Goal: Complete application form

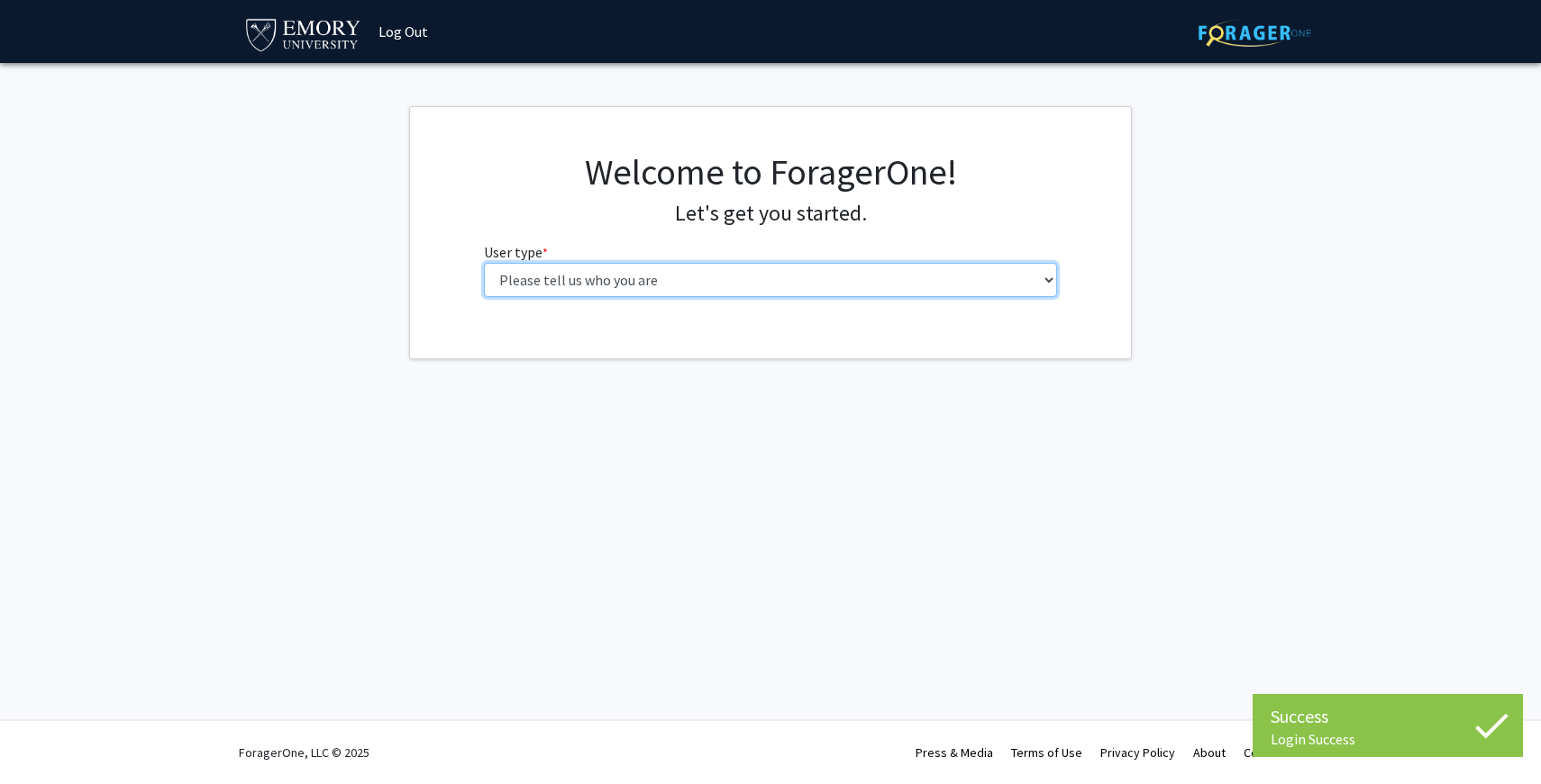
click at [555, 268] on select "Please tell us who you are Undergraduate Student Master's Student Doctoral Cand…" at bounding box center [771, 280] width 574 height 34
select select "1: undergrad"
click at [484, 263] on select "Please tell us who you are Undergraduate Student Master's Student Doctoral Cand…" at bounding box center [771, 280] width 574 height 34
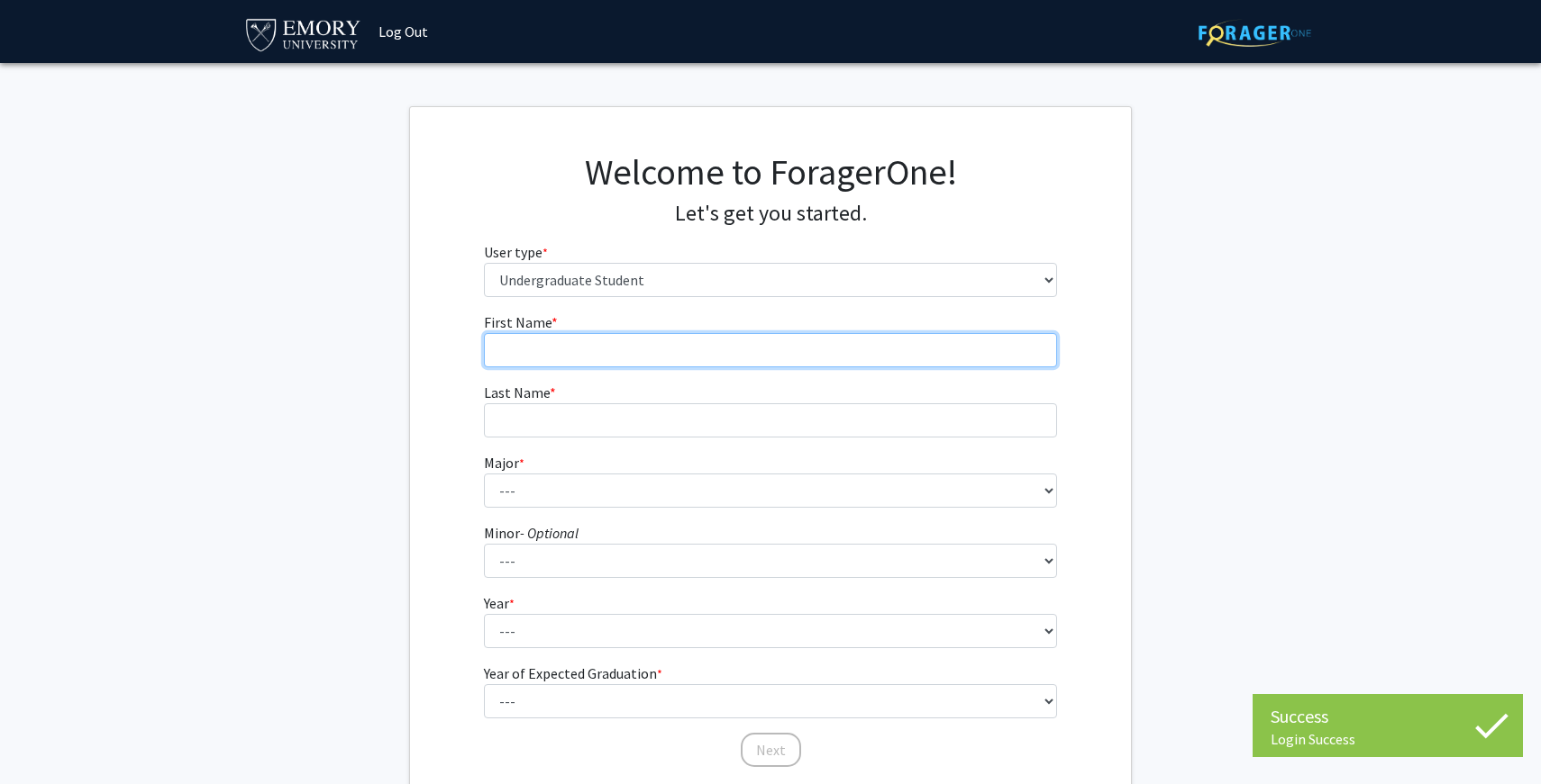
click at [627, 352] on input "First Name * required" at bounding box center [771, 350] width 574 height 34
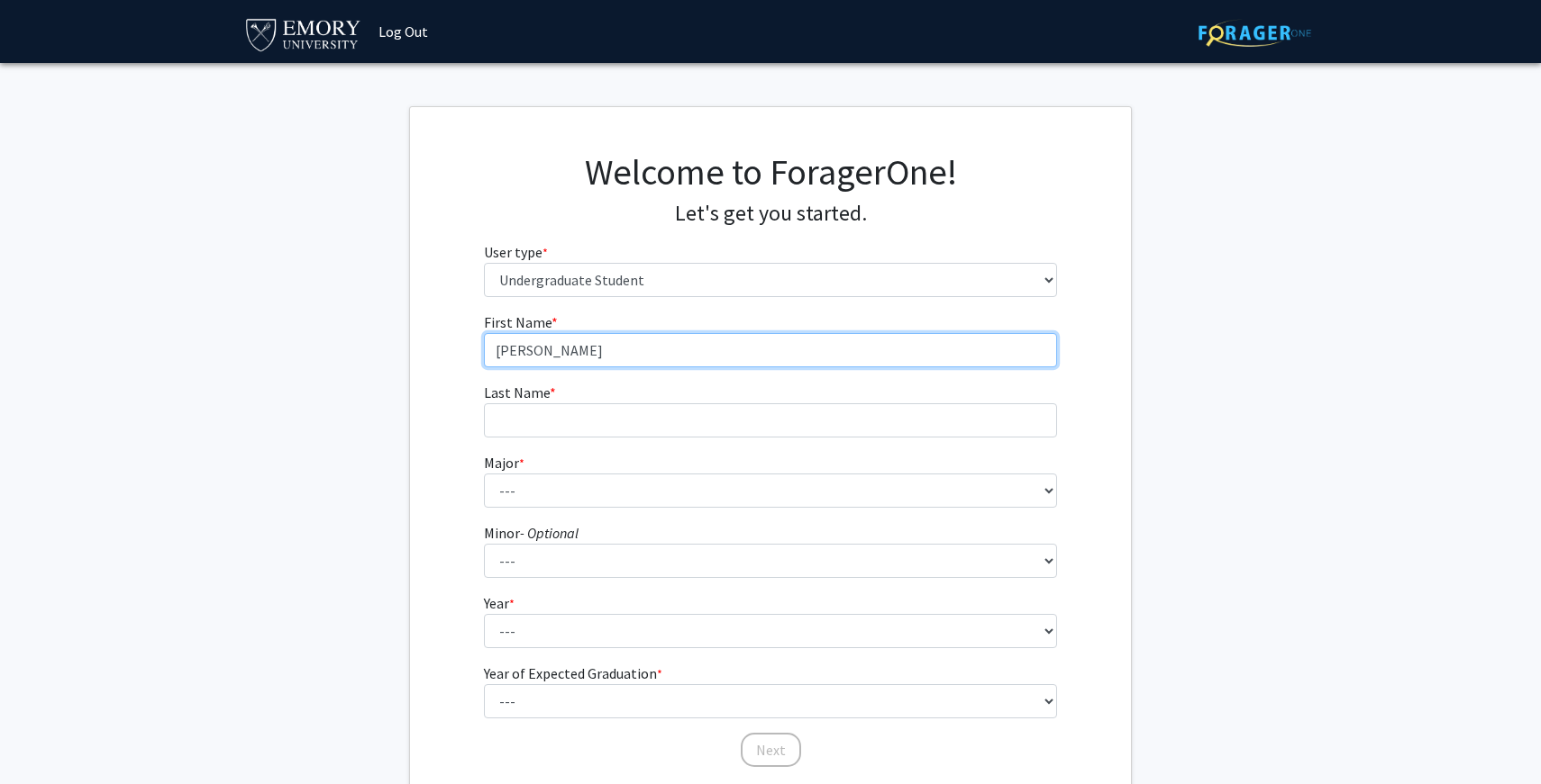
type input "[PERSON_NAME]"
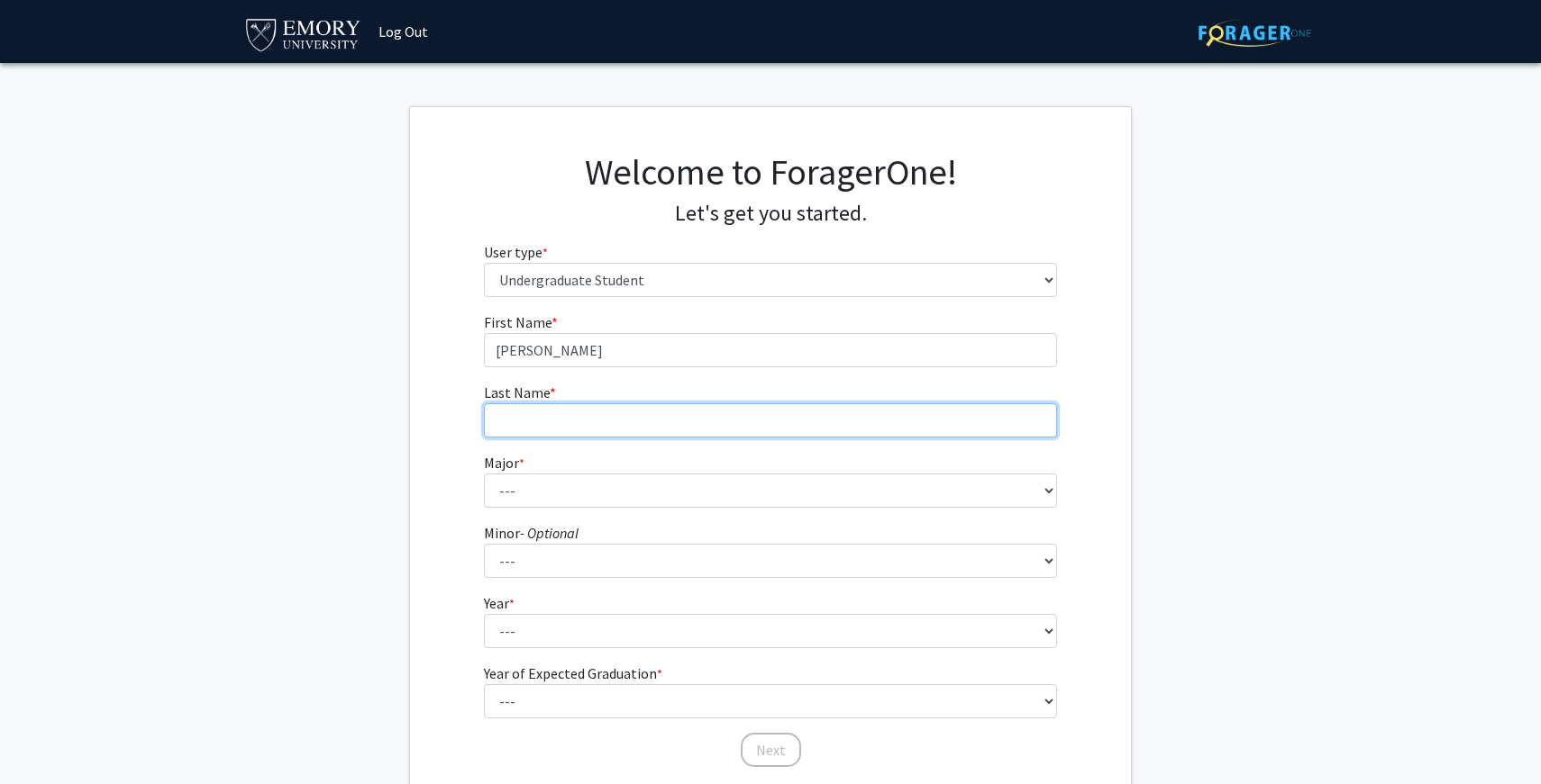
click at [582, 430] on input "Last Name * required" at bounding box center [771, 420] width 574 height 34
type input "K"
type input "[PERSON_NAME]"
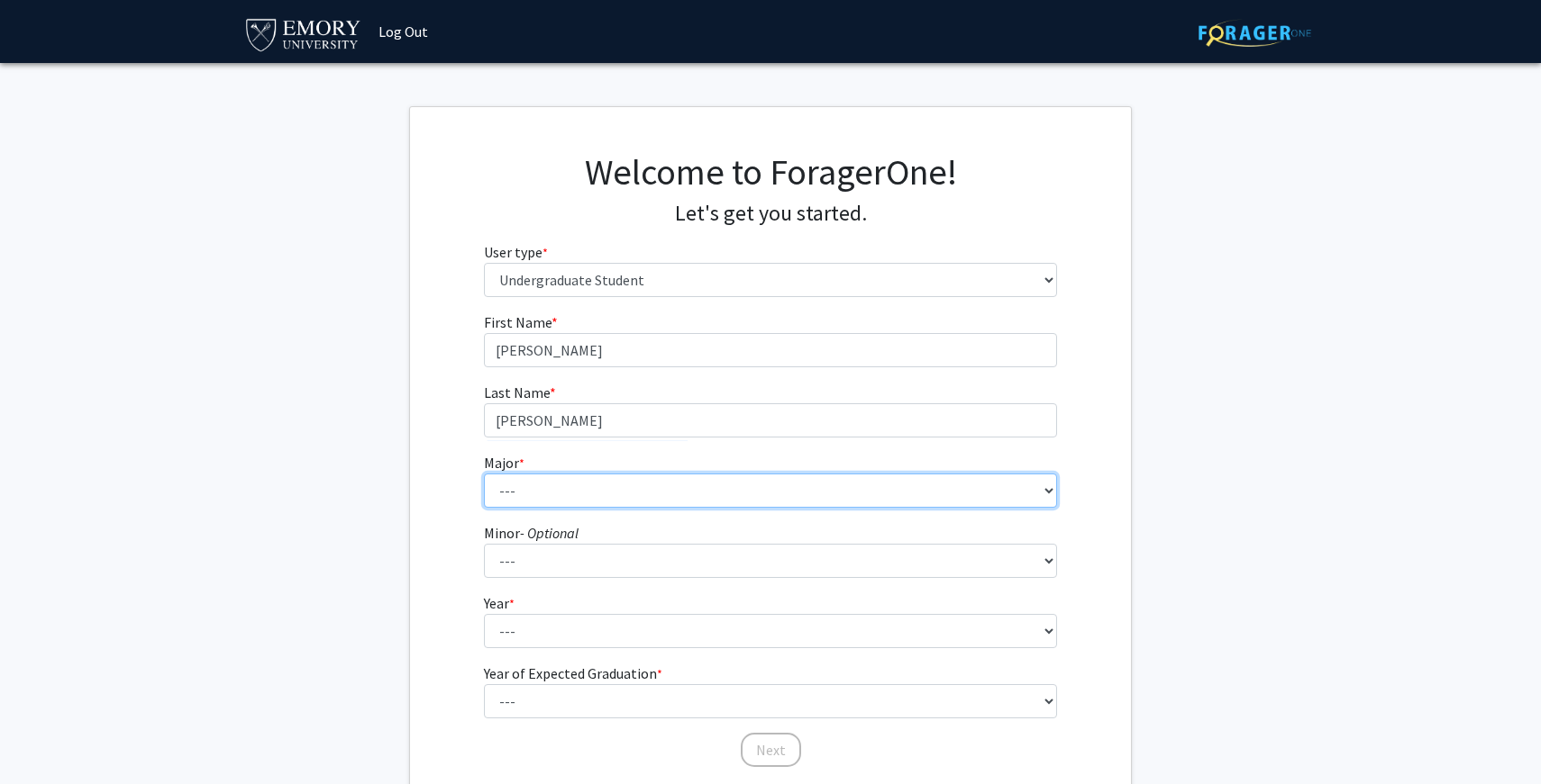
click at [541, 491] on select "--- Accounting African American Studies African Studies American Studies Analyt…" at bounding box center [771, 491] width 574 height 34
select select "56: 1016"
click at [484, 474] on select "--- Accounting African American Studies African Studies American Studies Analyt…" at bounding box center [771, 491] width 574 height 34
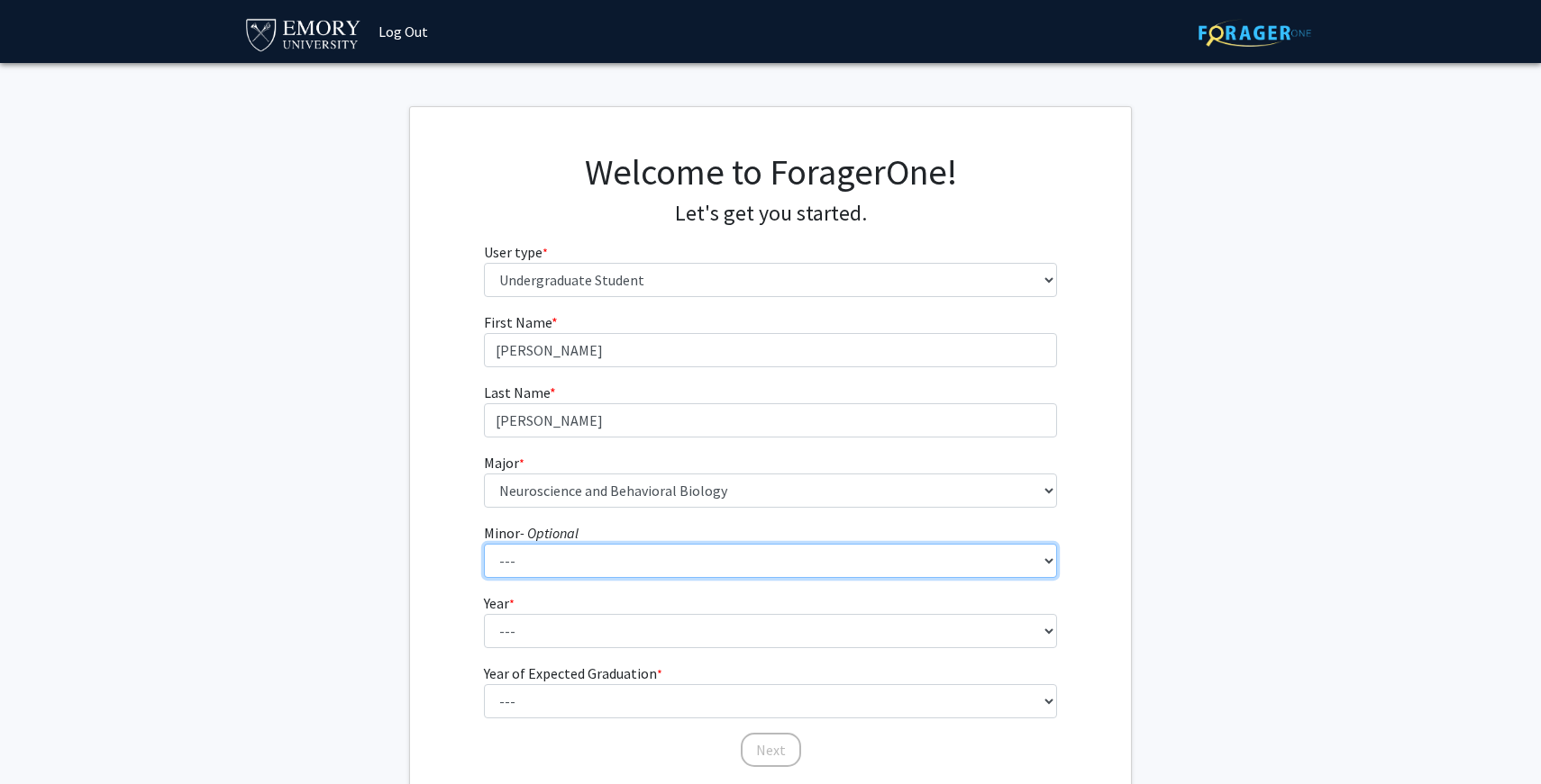
click at [530, 562] on select "--- African American Studies African Studies American Studies Ancient Mediterra…" at bounding box center [771, 561] width 574 height 34
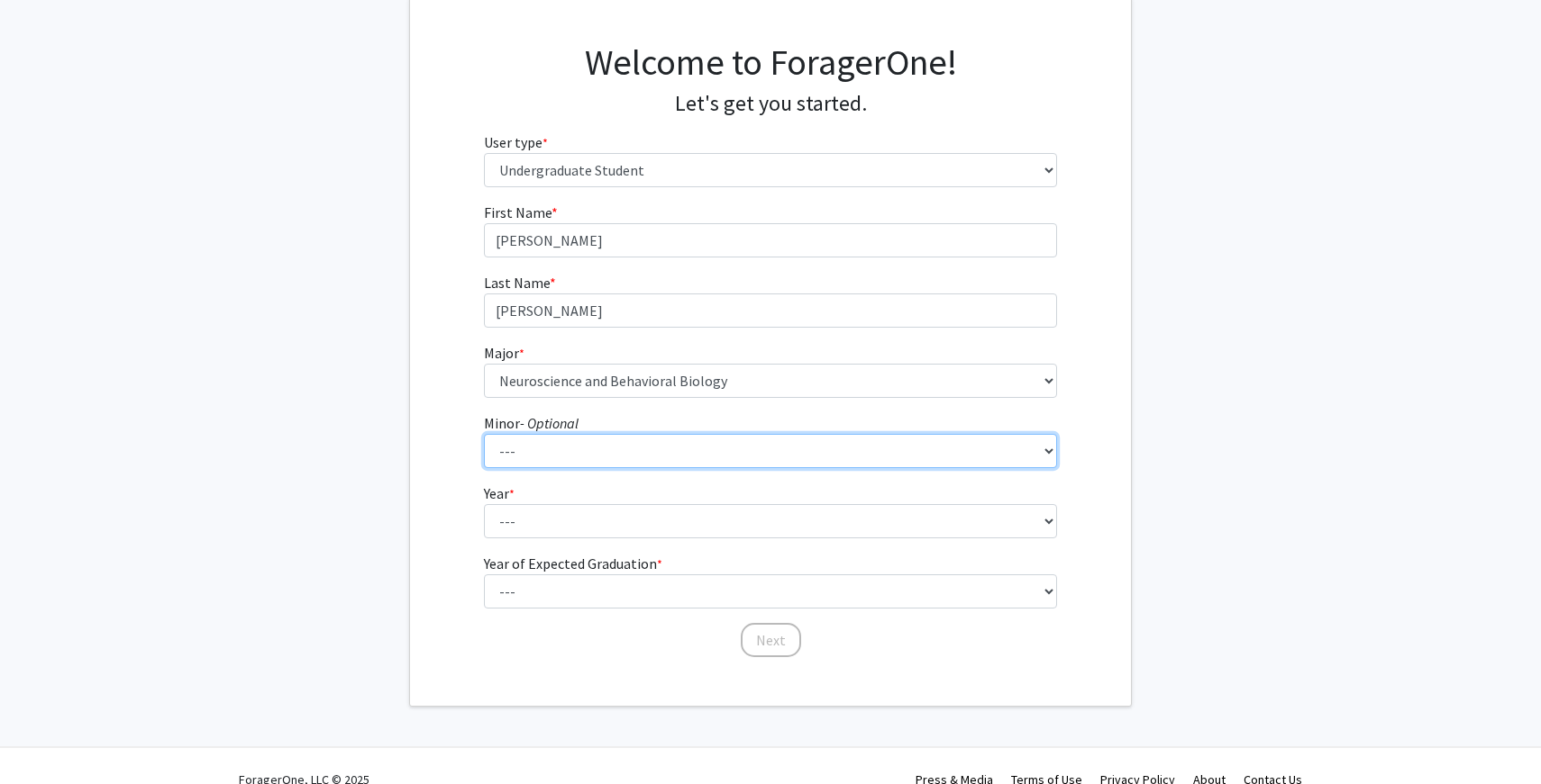
scroll to position [137, 0]
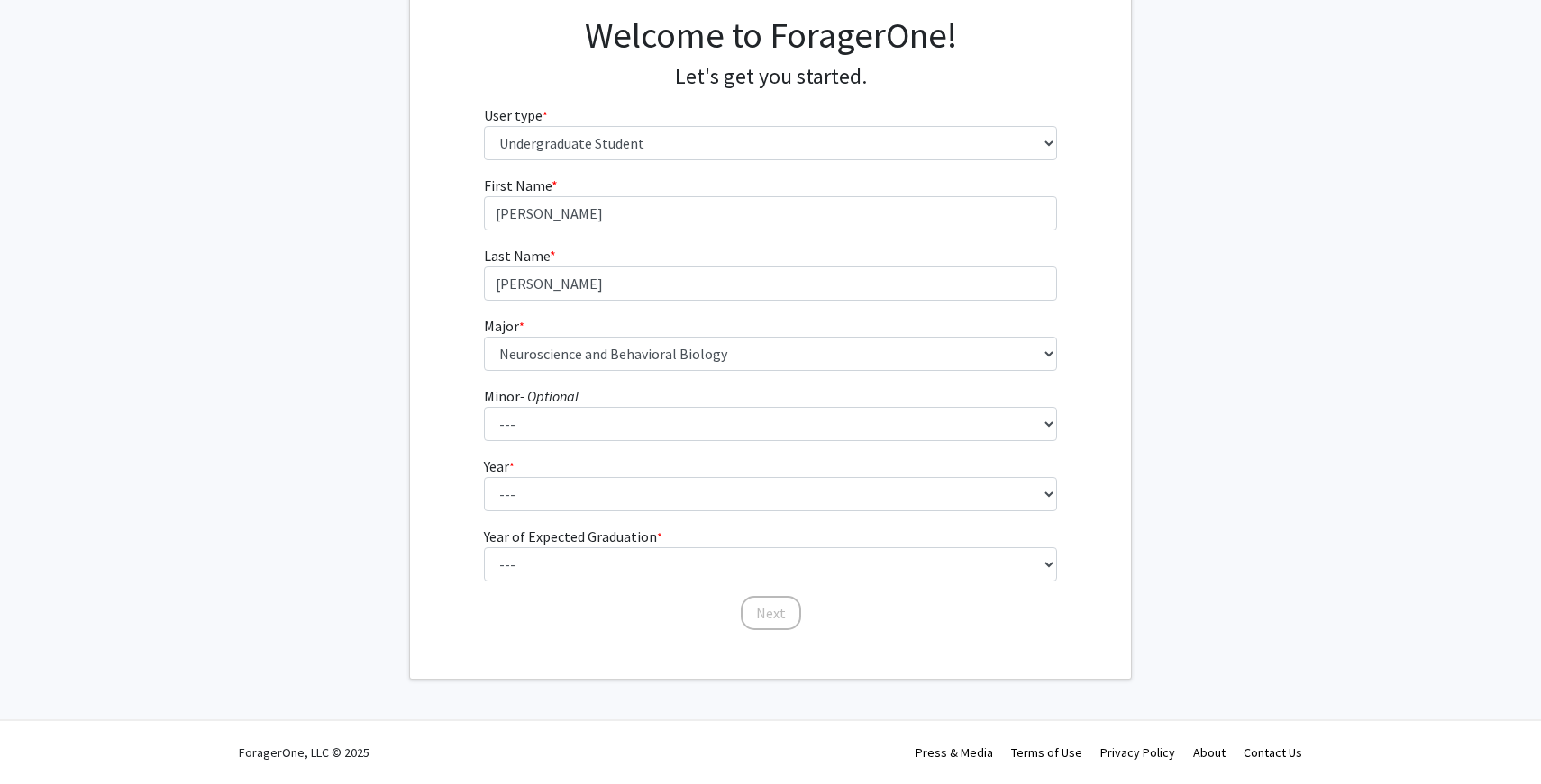
click at [545, 475] on fg-select "Year * required --- First-year Sophomore Junior Senior Postbaccalaureate Certif…" at bounding box center [771, 484] width 574 height 56
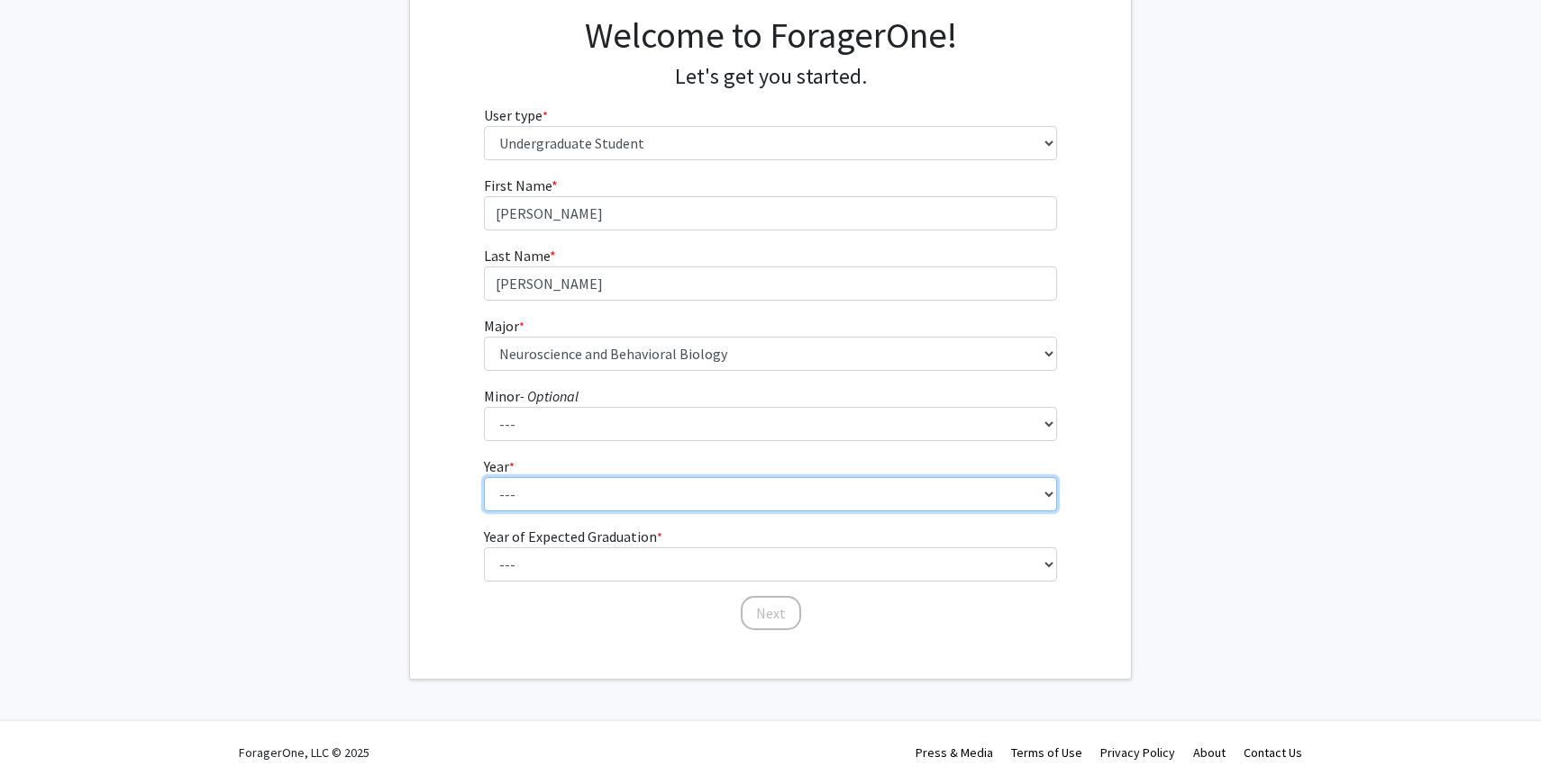
click at [543, 500] on select "--- First-year Sophomore Junior Senior Postbaccalaureate Certificate" at bounding box center [771, 494] width 574 height 34
select select "2: sophomore"
click at [484, 477] on select "--- First-year Sophomore Junior Senior Postbaccalaureate Certificate" at bounding box center [771, 494] width 574 height 34
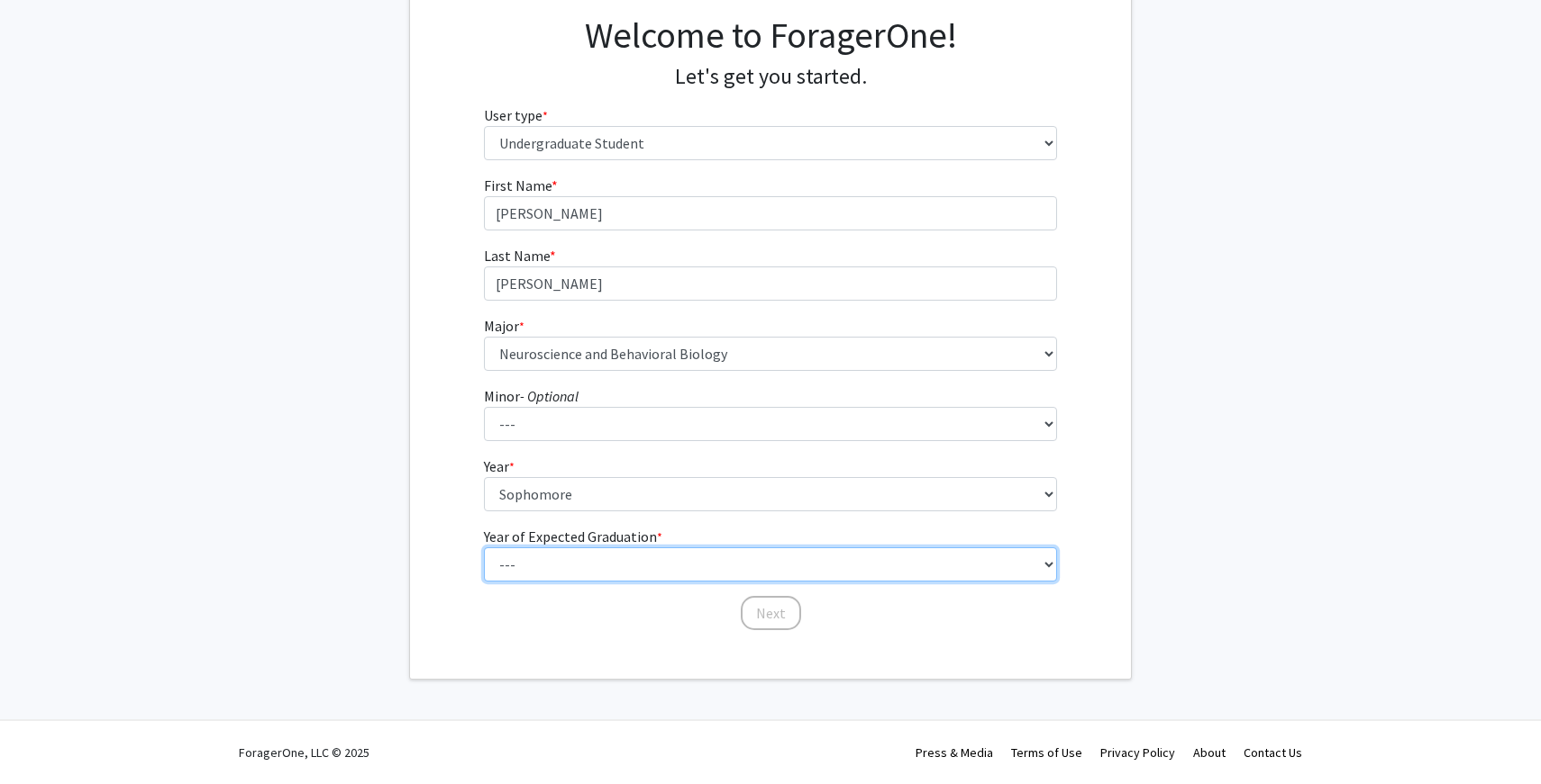
click at [532, 557] on select "--- 2025 2026 2027 2028 2029 2030 2031 2032 2033 2034" at bounding box center [771, 565] width 574 height 34
select select "4: 2028"
click at [484, 548] on select "--- 2025 2026 2027 2028 2029 2030 2031 2032 2033 2034" at bounding box center [771, 565] width 574 height 34
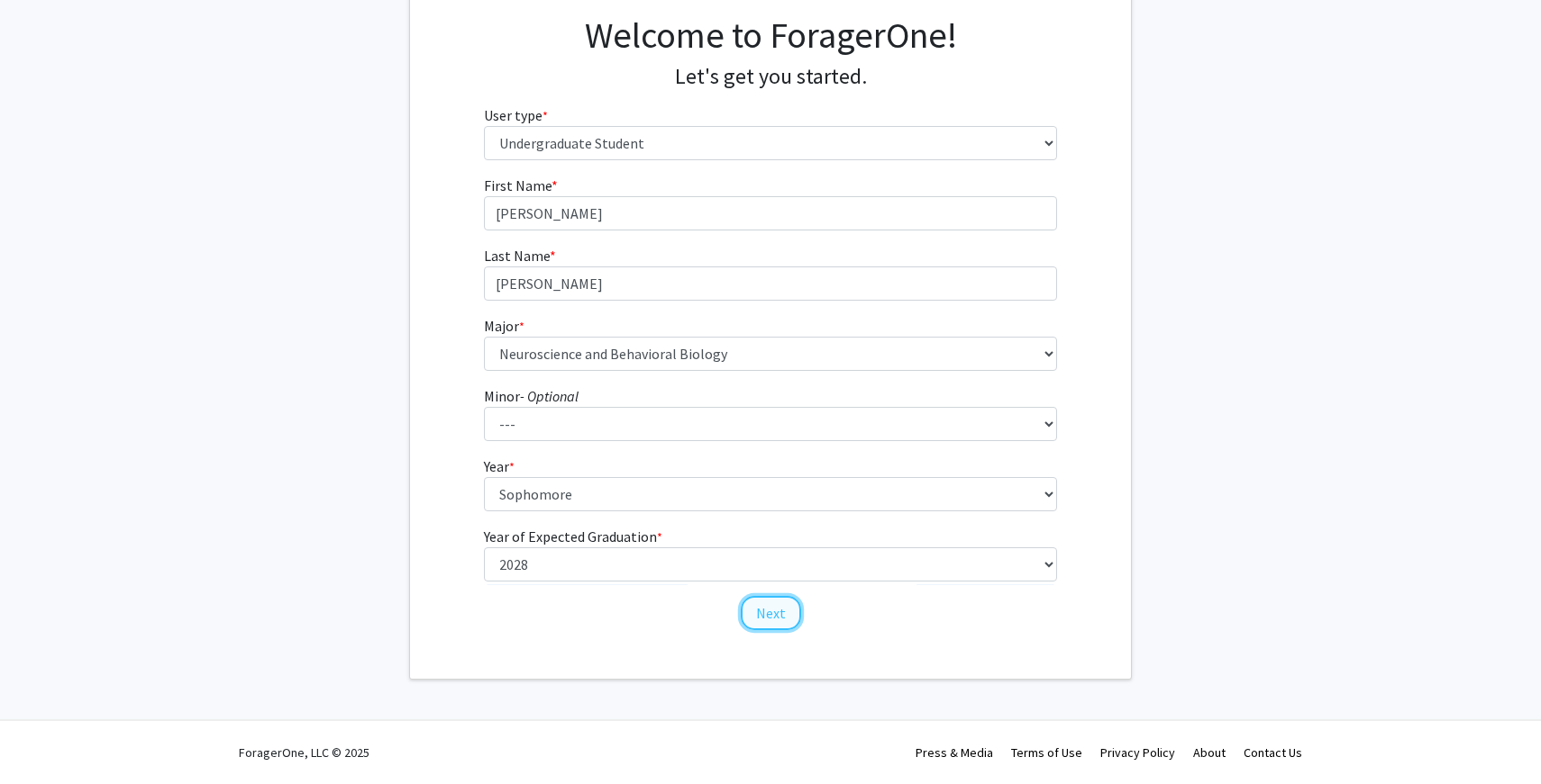
click at [766, 606] on button "Next" at bounding box center [771, 613] width 60 height 34
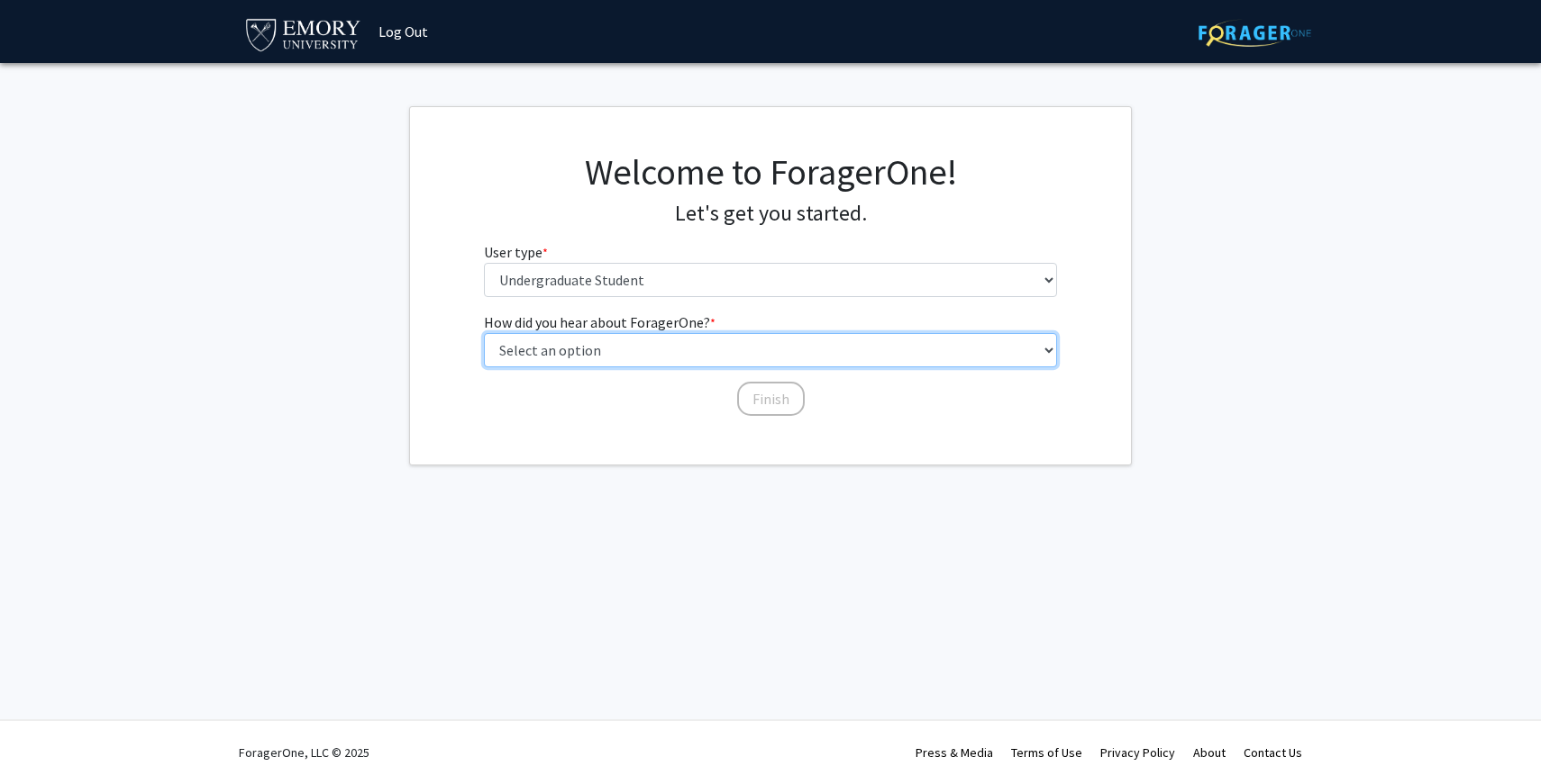
click at [701, 348] on select "Select an option Peer/student recommendation Faculty/staff recommendation Unive…" at bounding box center [771, 350] width 574 height 34
select select "5: other"
click at [484, 333] on select "Select an option Peer/student recommendation Faculty/staff recommendation Unive…" at bounding box center [771, 350] width 574 height 34
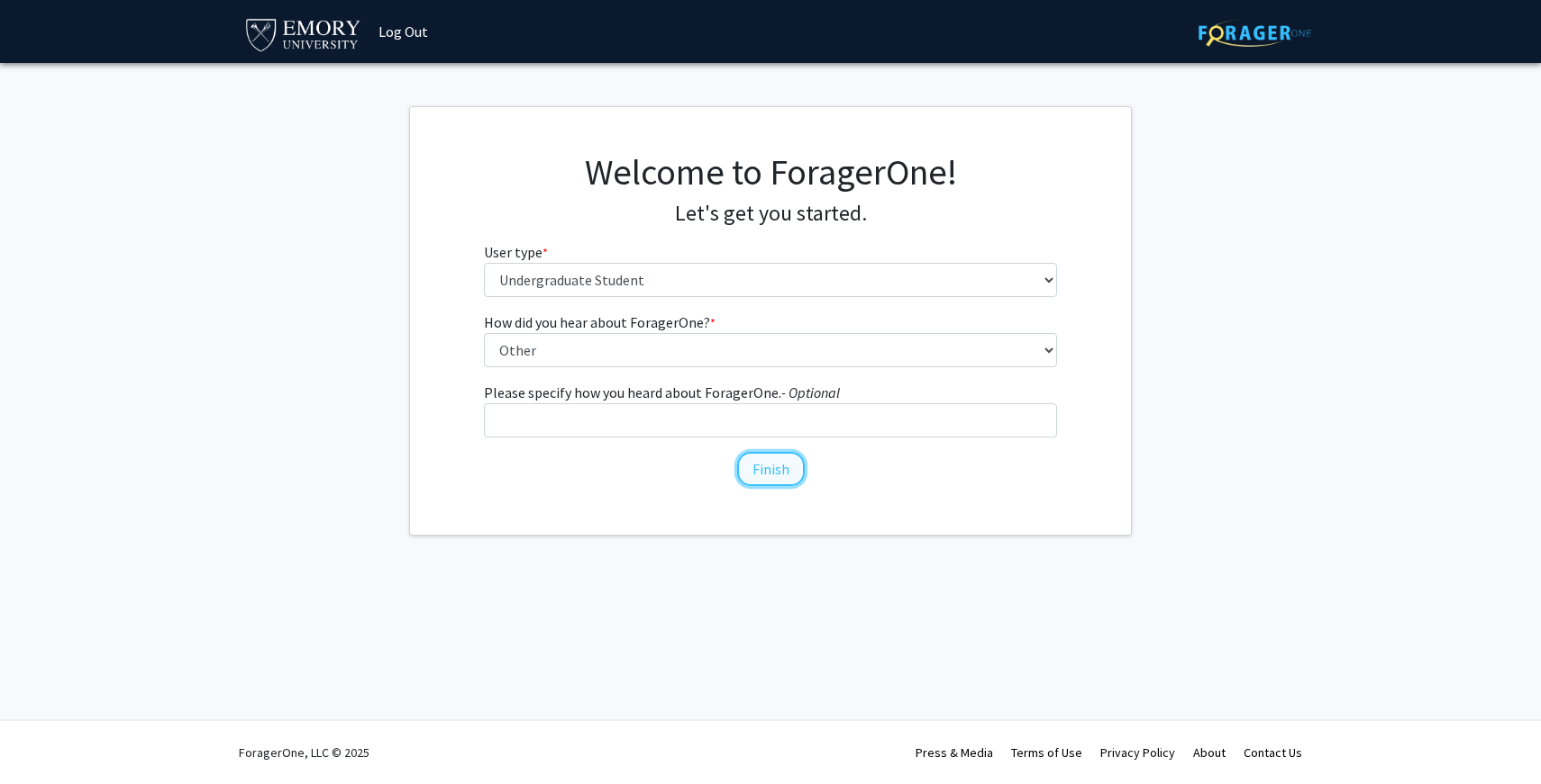
click at [775, 479] on button "Finish" at bounding box center [771, 469] width 68 height 34
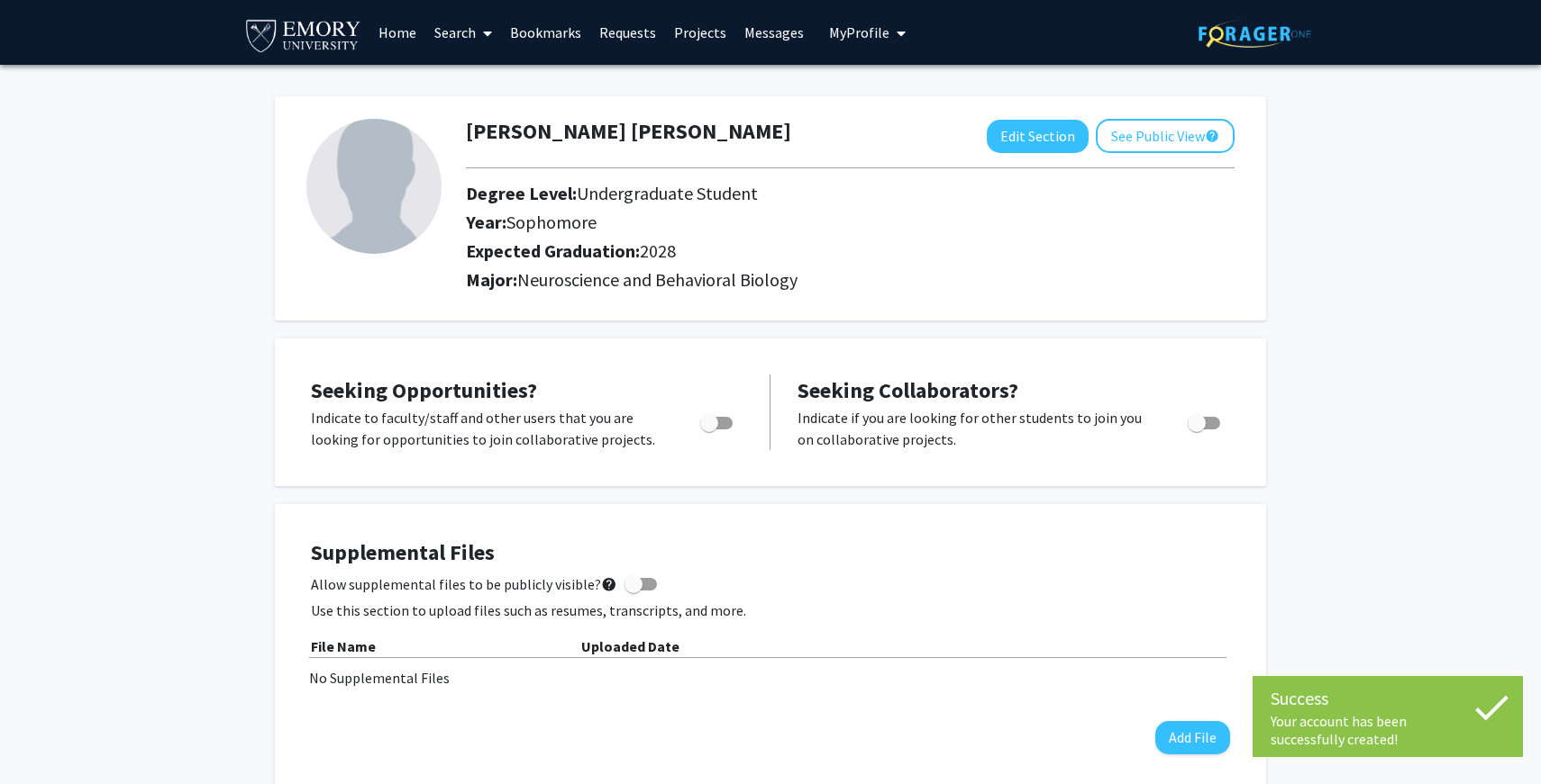
click at [723, 425] on span "Toggle" at bounding box center [717, 423] width 32 height 13
click at [710, 429] on input "Are you actively seeking opportunities?" at bounding box center [709, 429] width 1 height 1
checkbox input "true"
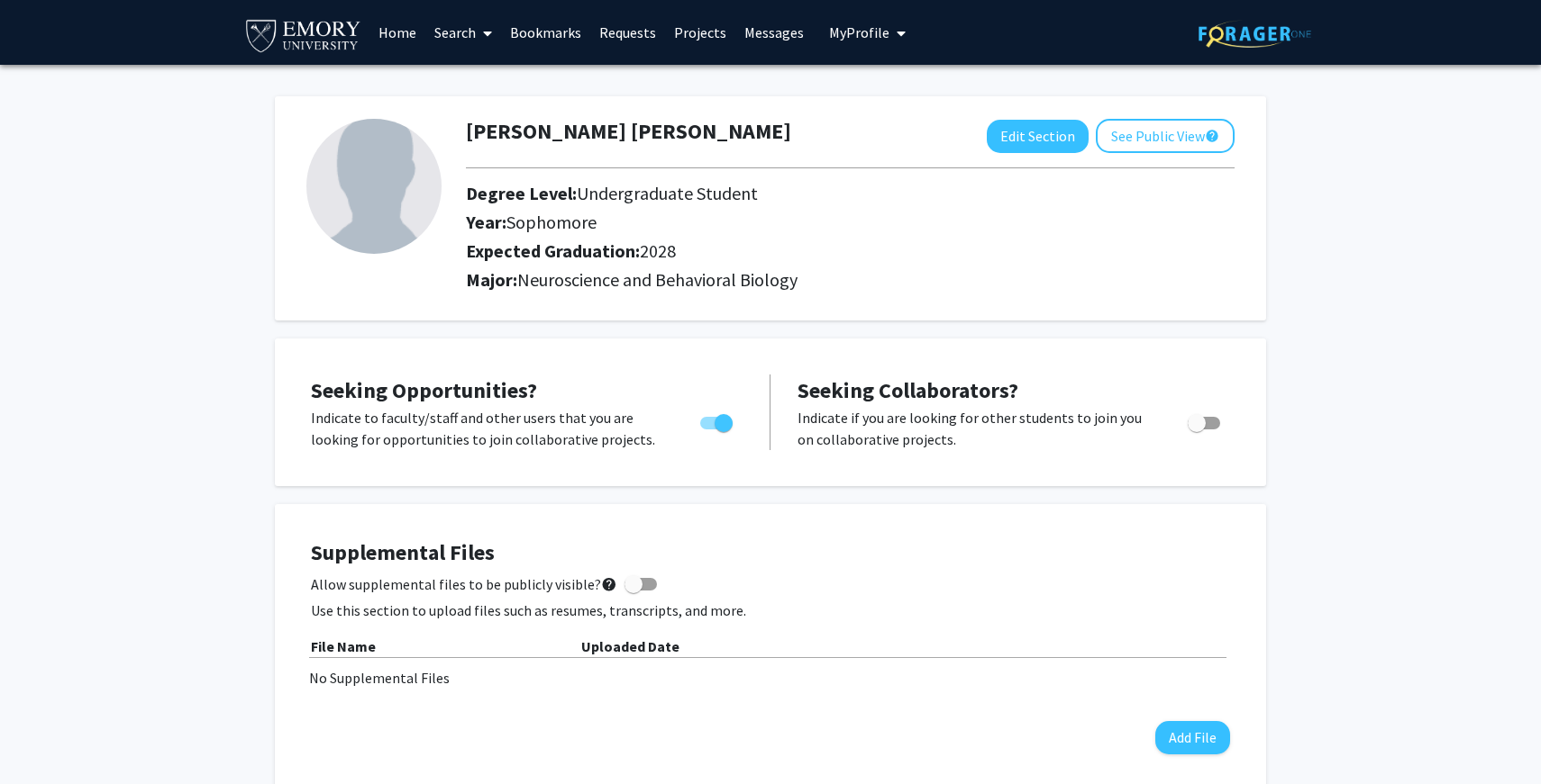
click at [701, 38] on link "Projects" at bounding box center [701, 32] width 70 height 63
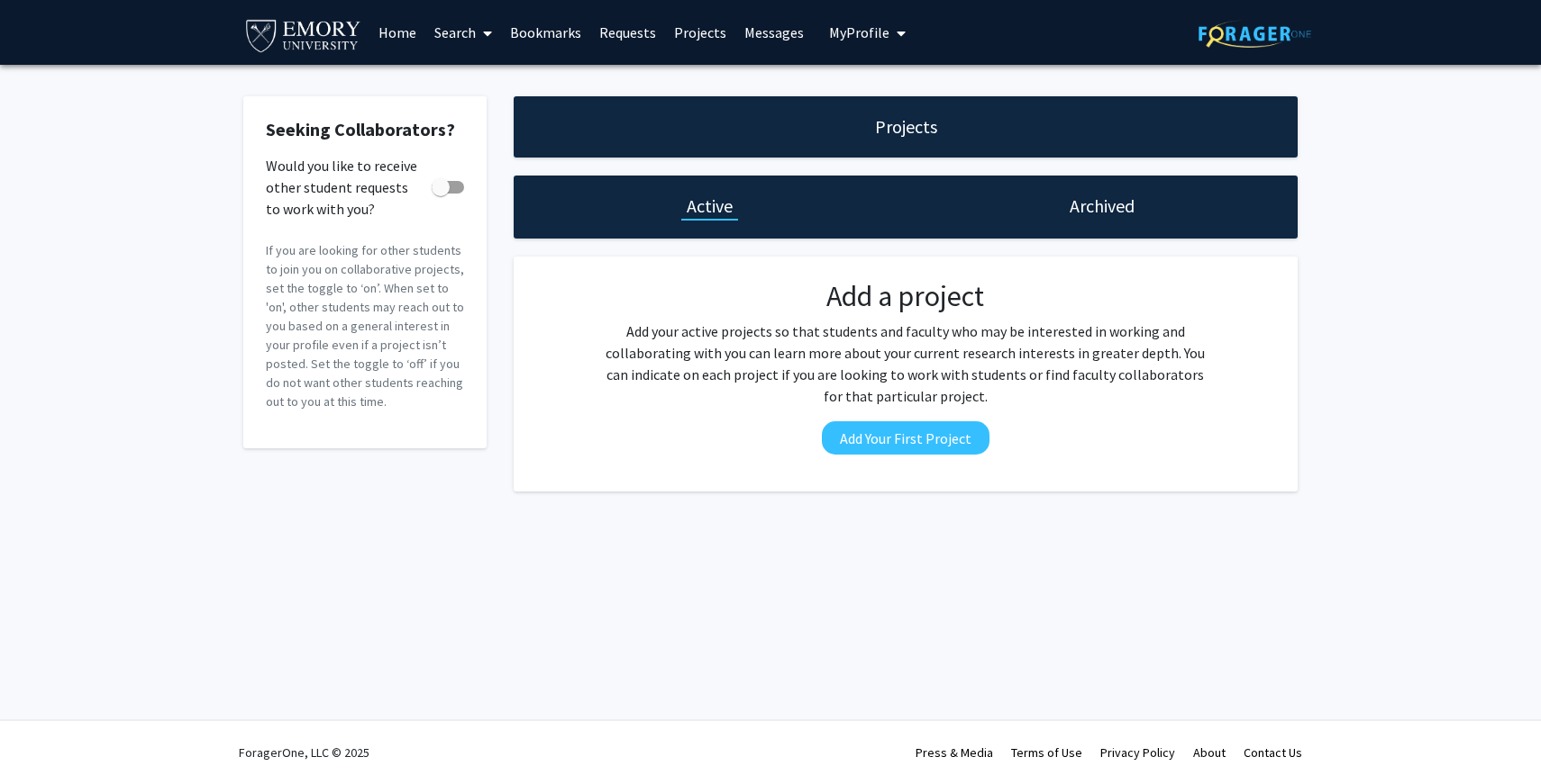
click at [517, 27] on link "Bookmarks" at bounding box center [545, 32] width 89 height 63
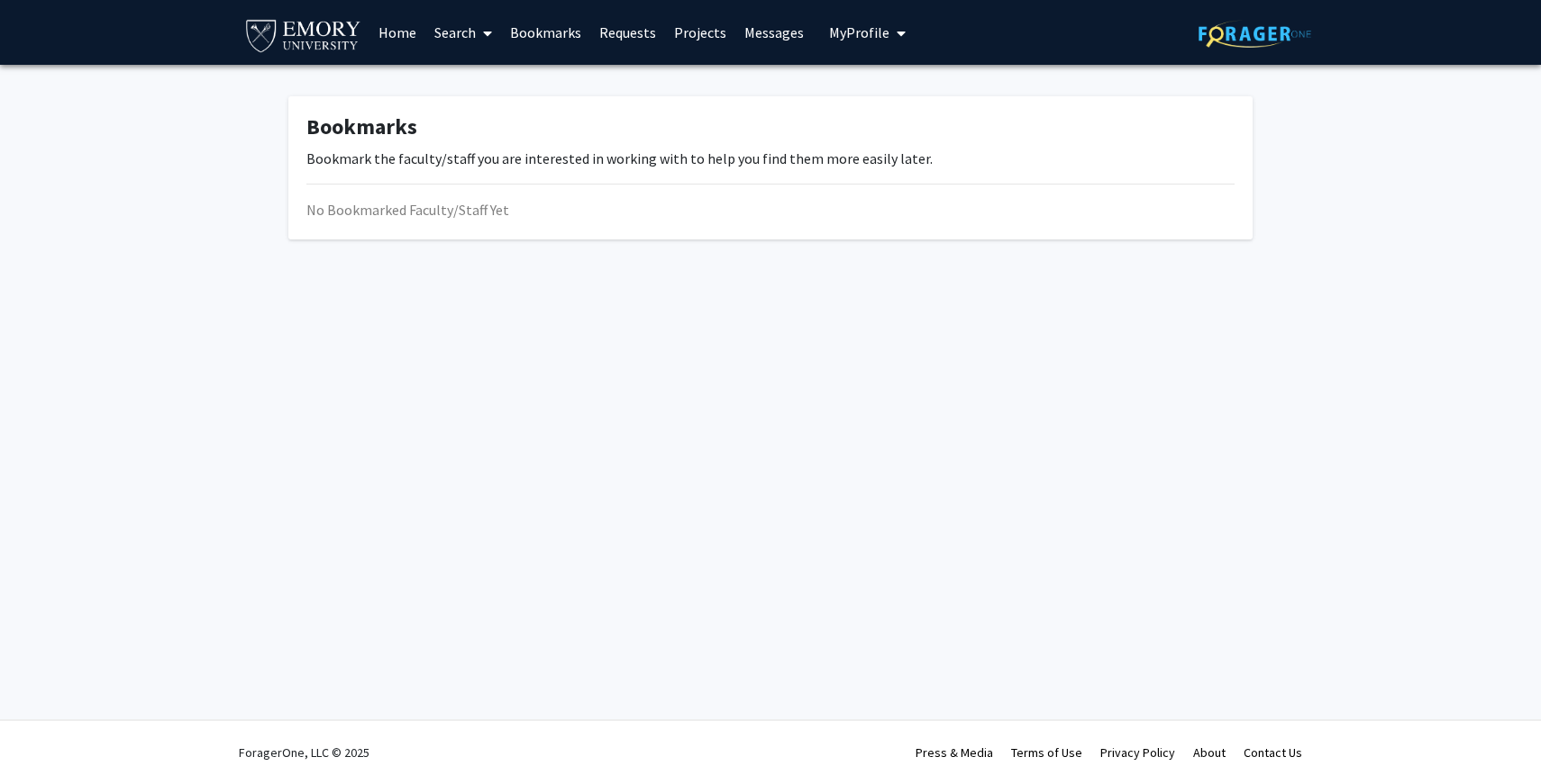
click at [450, 30] on link "Search" at bounding box center [463, 32] width 76 height 63
click at [469, 76] on span "Faculty/Staff" at bounding box center [491, 83] width 133 height 36
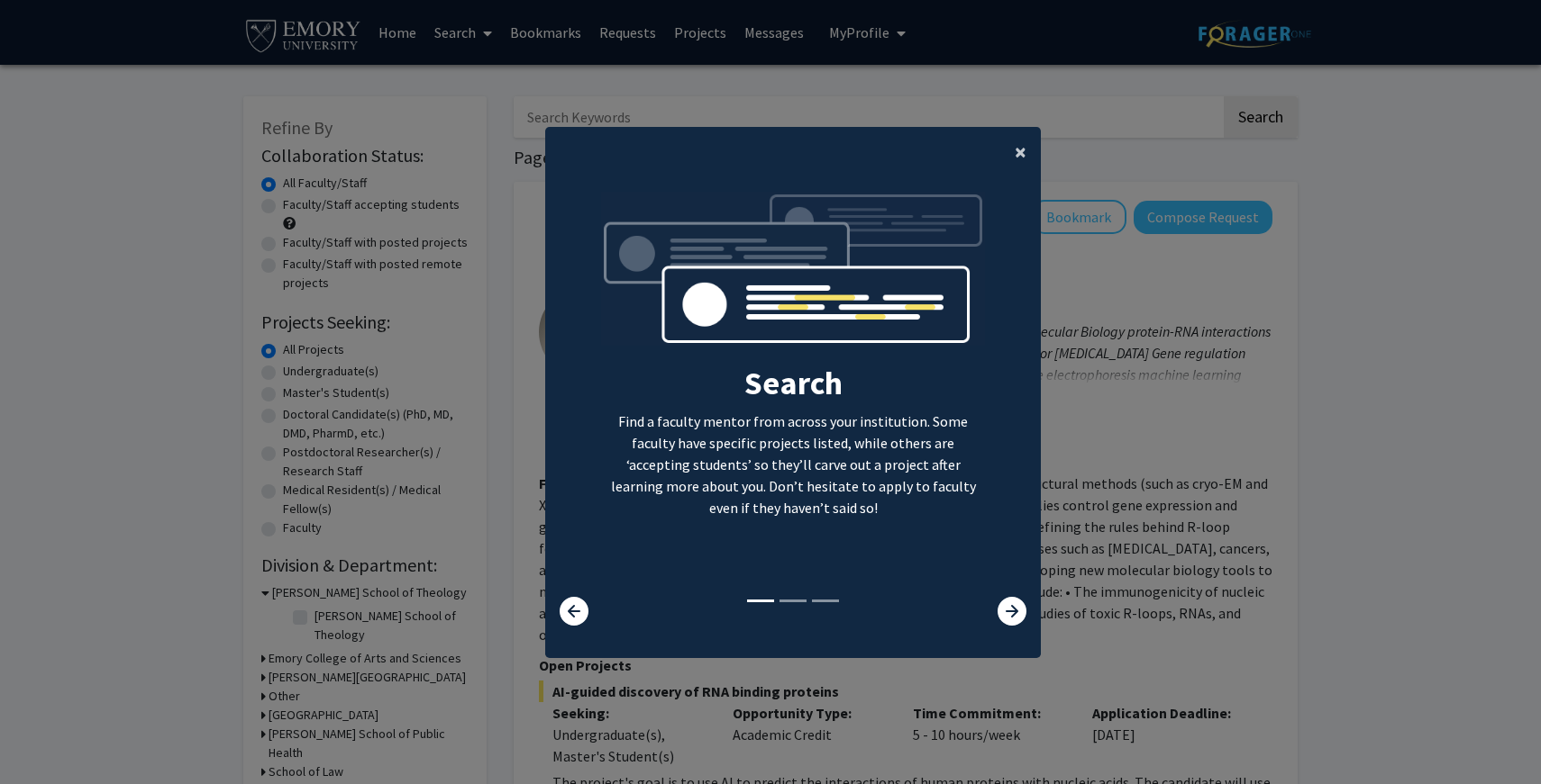
click at [1023, 153] on span "×" at bounding box center [1020, 152] width 12 height 28
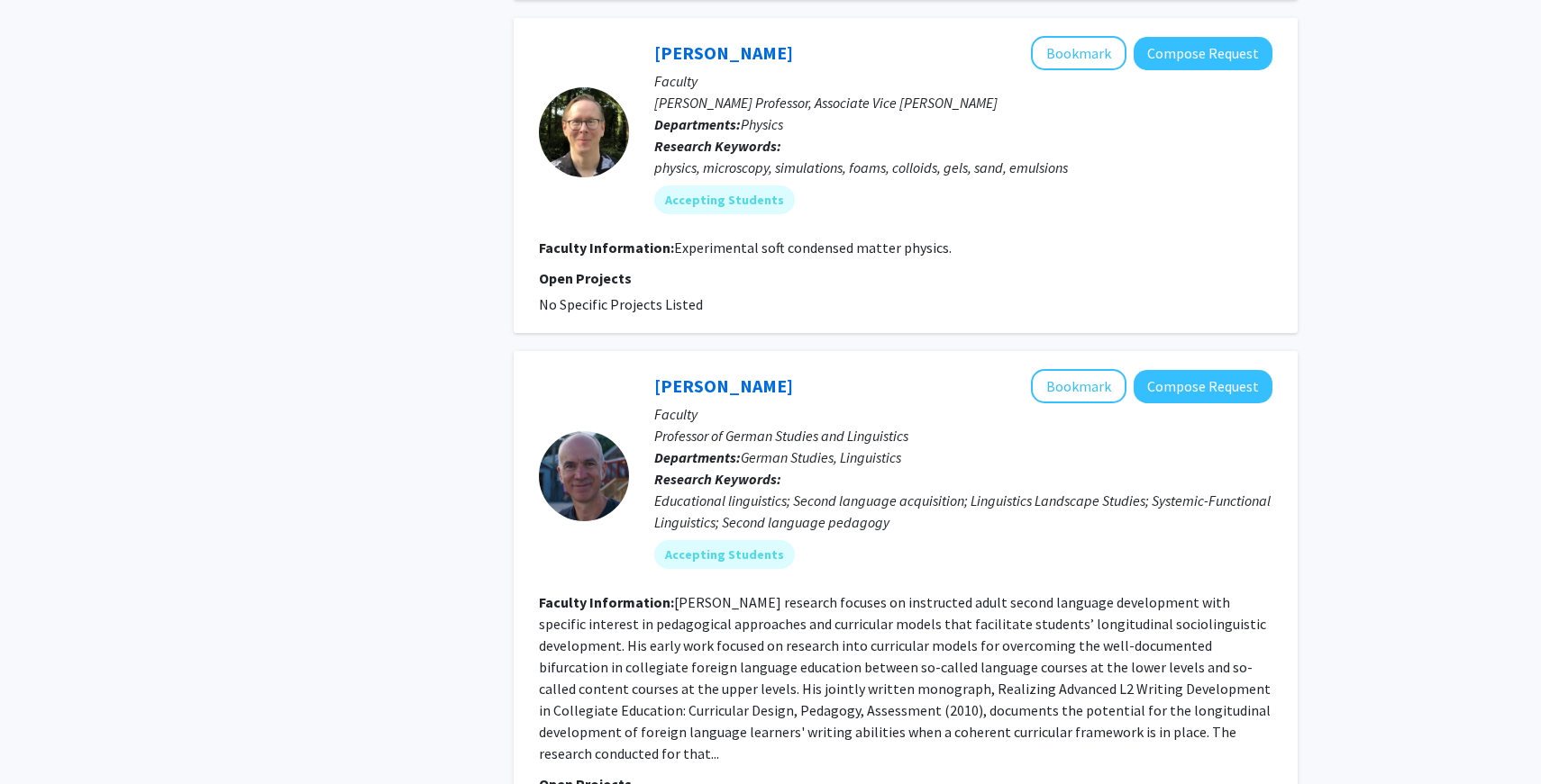
scroll to position [5797, 0]
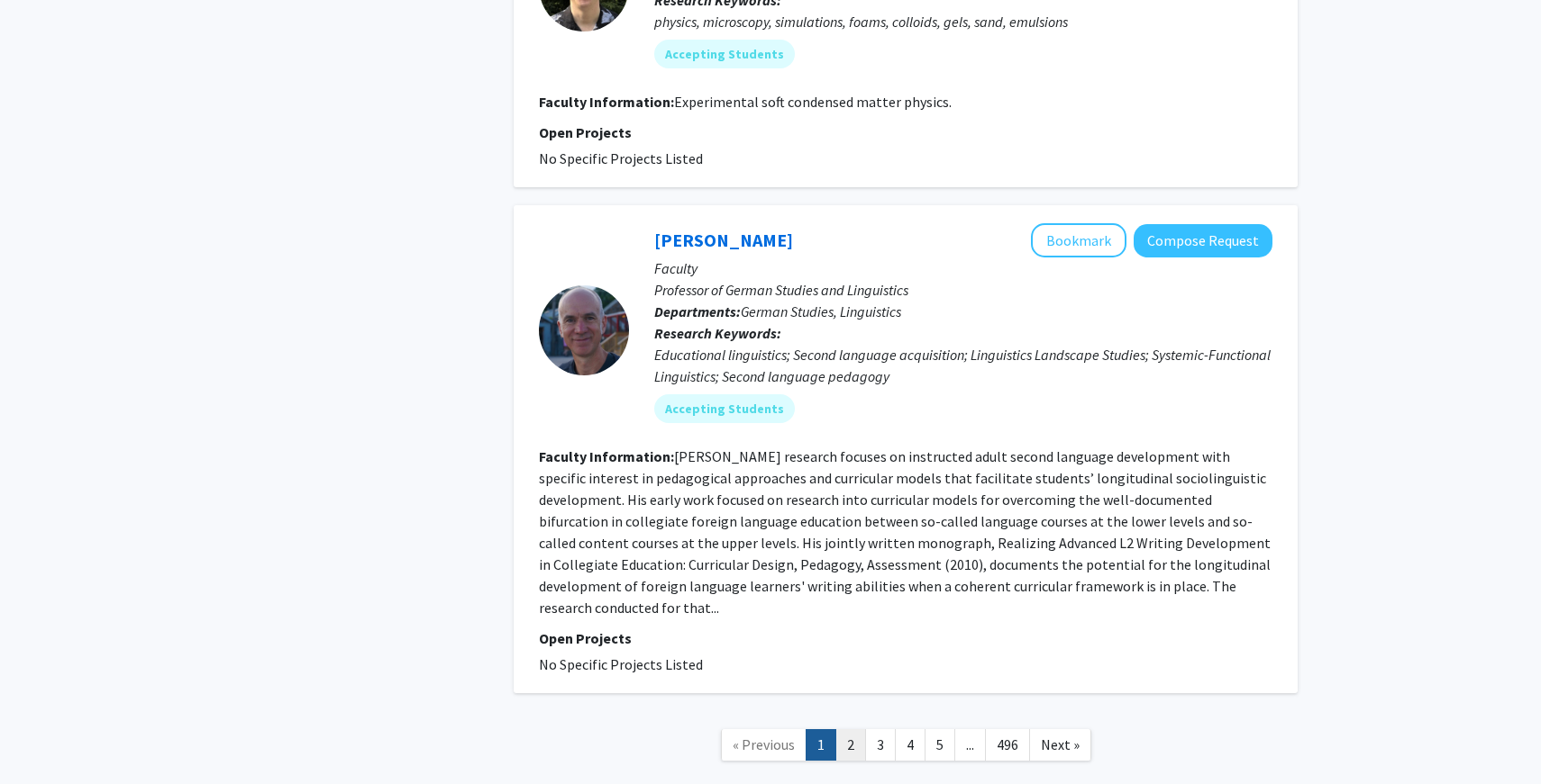
click at [840, 730] on link "2" at bounding box center [850, 745] width 31 height 32
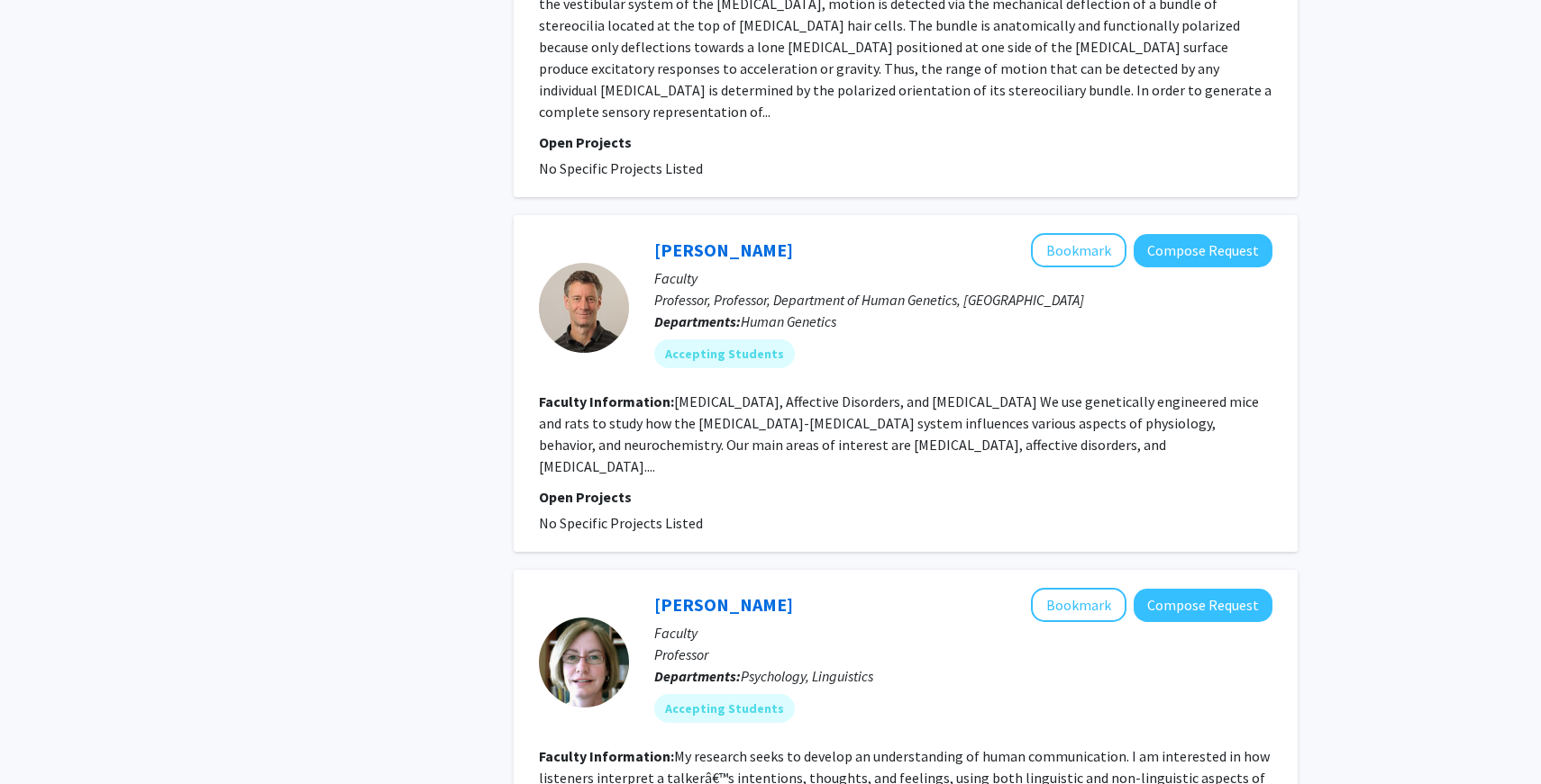
scroll to position [1401, 0]
